Goal: Register for event/course

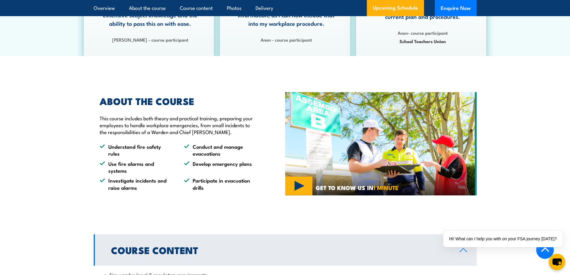
scroll to position [359, 0]
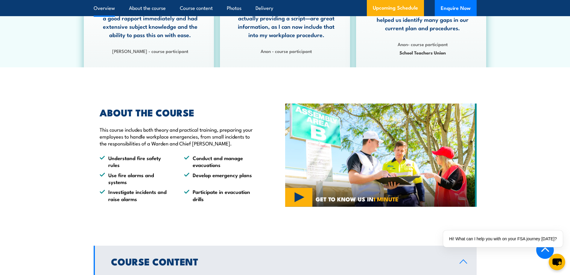
click at [305, 204] on img at bounding box center [381, 156] width 192 height 104
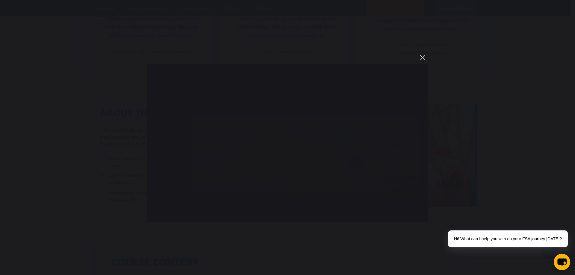
click at [423, 57] on button "You can close this modal content with the ESC key" at bounding box center [422, 58] width 10 height 10
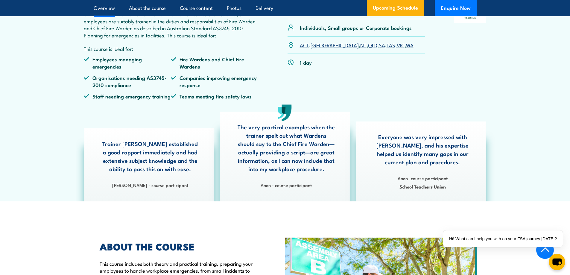
scroll to position [180, 0]
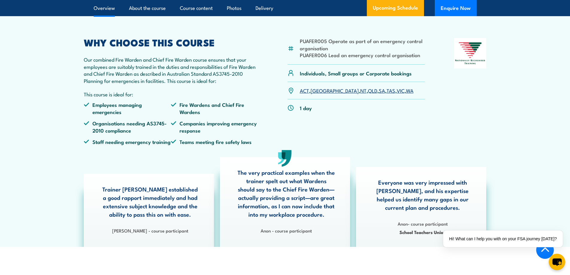
click at [304, 94] on link "ACT" at bounding box center [304, 90] width 9 height 7
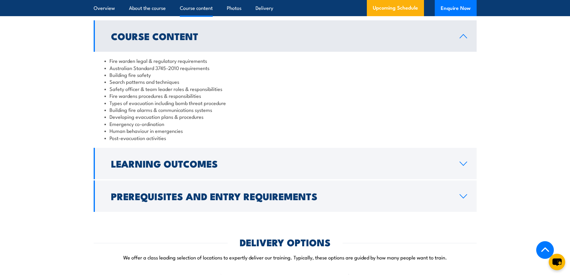
scroll to position [581, 0]
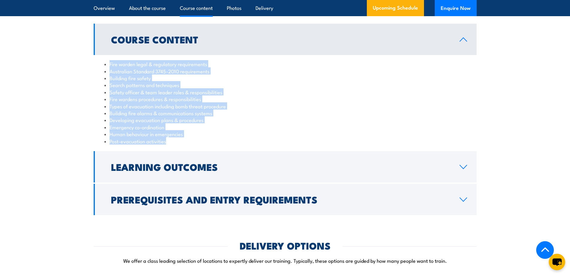
drag, startPoint x: 110, startPoint y: 70, endPoint x: 198, endPoint y: 155, distance: 122.8
click at [198, 150] on div "Fire warden legal & regulatory requirements Australian Standard 3745-2010 requi…" at bounding box center [285, 102] width 383 height 95
copy ul "Fire warden legal & regulatory requirements Australian Standard 3745-2010 requi…"
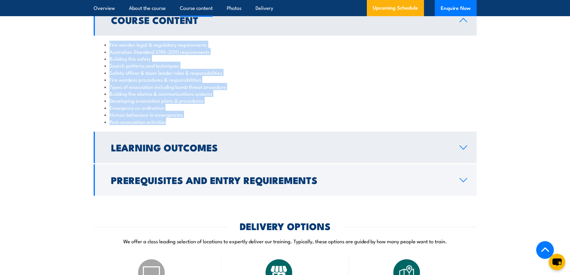
scroll to position [671, 0]
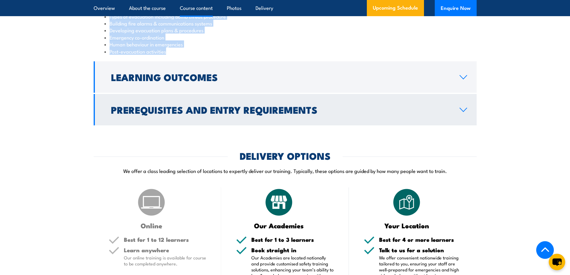
click at [472, 116] on link "Prerequisites and Entry Requirements" at bounding box center [285, 109] width 383 height 31
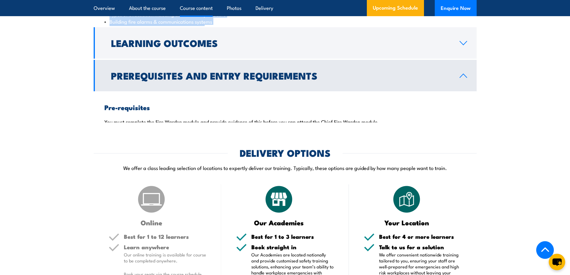
scroll to position [645, 0]
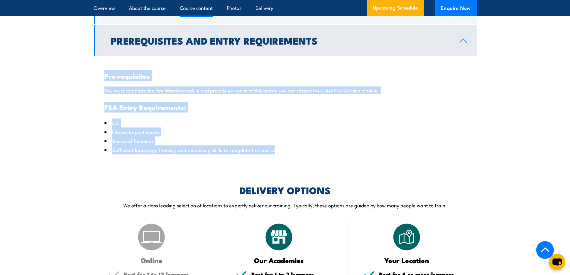
drag, startPoint x: 104, startPoint y: 84, endPoint x: 275, endPoint y: 162, distance: 187.4
click at [275, 160] on div "Pre-requisites You must complete the Fire Warden module and provide evidence of…" at bounding box center [285, 108] width 383 height 104
copy div "Pre-requisites You must complete the Fire Warden module and provide evidence of…"
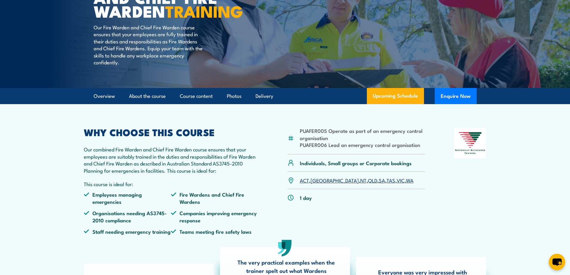
scroll to position [0, 0]
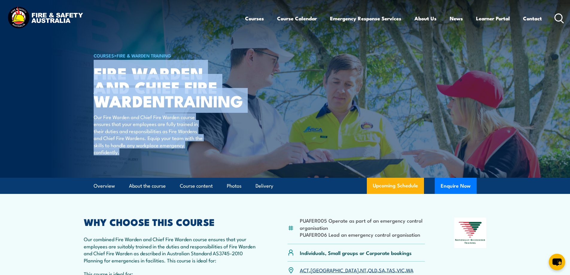
drag, startPoint x: 94, startPoint y: 69, endPoint x: 159, endPoint y: 140, distance: 96.0
click at [171, 167] on div "COURSES > Fire & Warden Training Fire Warden and Chief Fire Warden TRAINING Our…" at bounding box center [168, 89] width 148 height 178
copy div "Fire Warden and Chief Fire Warden TRAINING Our Fire Warden and Chief Fire Warde…"
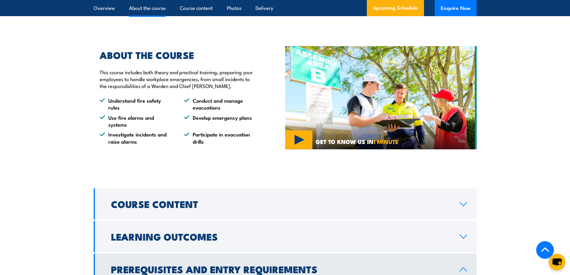
scroll to position [419, 0]
